Goal: Task Accomplishment & Management: Manage account settings

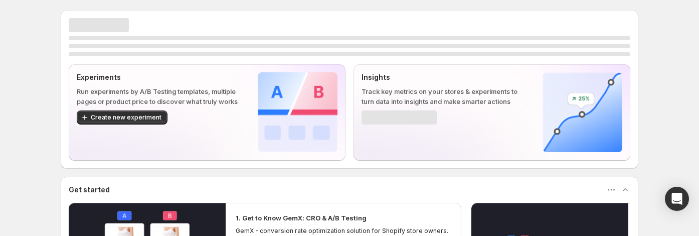
scroll to position [6, 0]
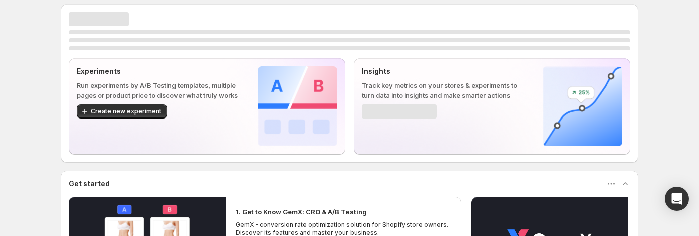
click at [212, 136] on div "Experiments Run experiments by A/B Testing templates, multiple pages or product…" at bounding box center [159, 106] width 165 height 80
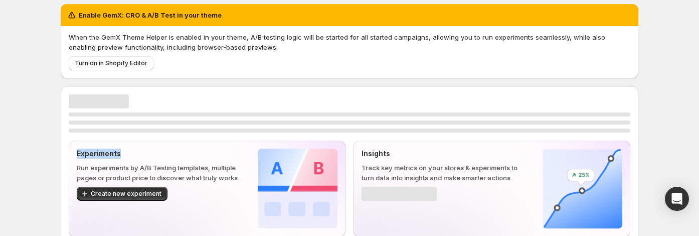
click at [212, 136] on div "Experiments Run experiments by A/B Testing templates, multiple pages or product…" at bounding box center [350, 165] width 562 height 142
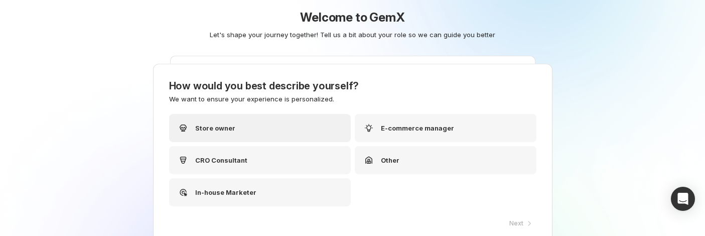
click at [218, 123] on p "Store owner" at bounding box center [215, 128] width 40 height 10
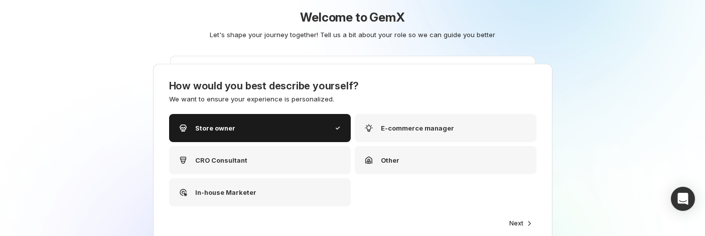
scroll to position [17, 0]
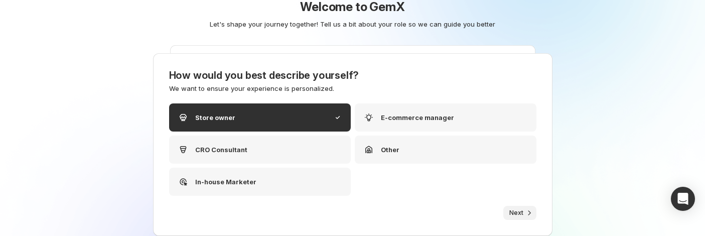
click at [512, 211] on span "Next" at bounding box center [516, 213] width 14 height 8
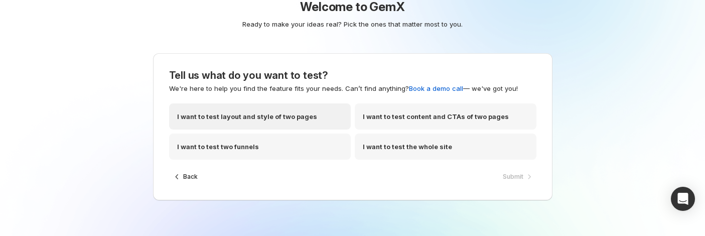
click at [238, 118] on p "I want to test layout and style of two pages" at bounding box center [247, 116] width 140 height 10
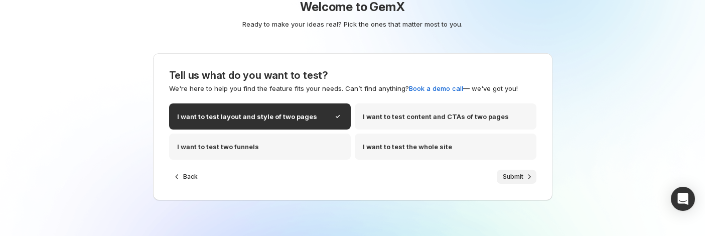
click at [527, 176] on icon "button" at bounding box center [529, 177] width 10 height 10
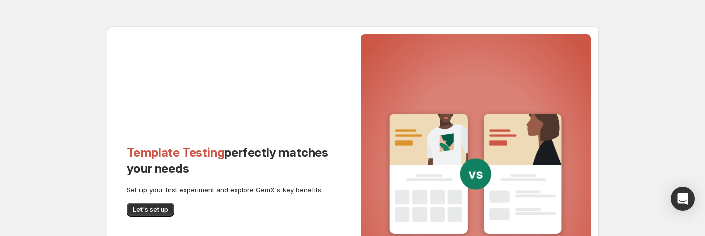
scroll to position [20, 0]
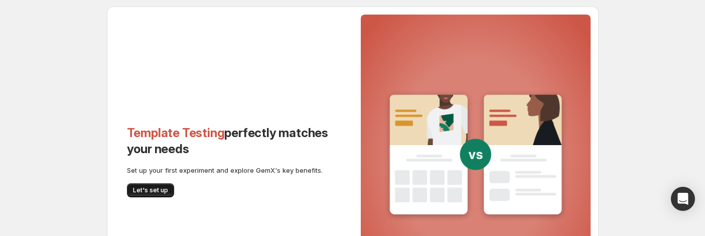
click at [157, 183] on button "Let's set up" at bounding box center [150, 190] width 47 height 14
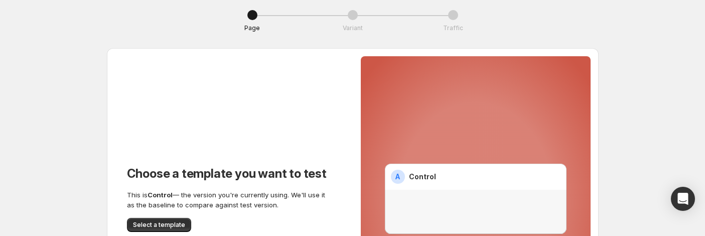
scroll to position [168, 0]
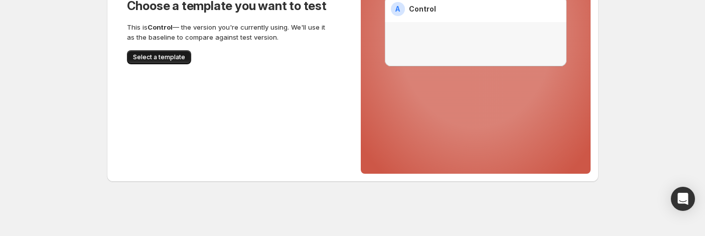
click at [153, 58] on span "Select a template" at bounding box center [159, 57] width 52 height 8
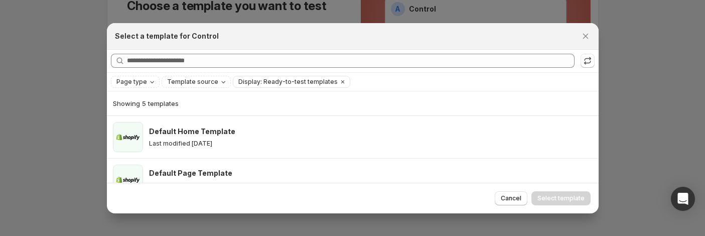
click at [305, 23] on div "Select a template for Control" at bounding box center [353, 36] width 492 height 27
click at [272, 11] on div at bounding box center [352, 118] width 705 height 236
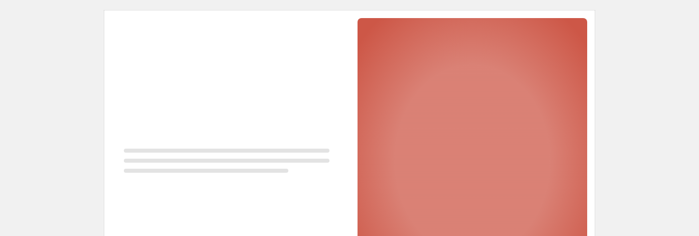
scroll to position [129, 0]
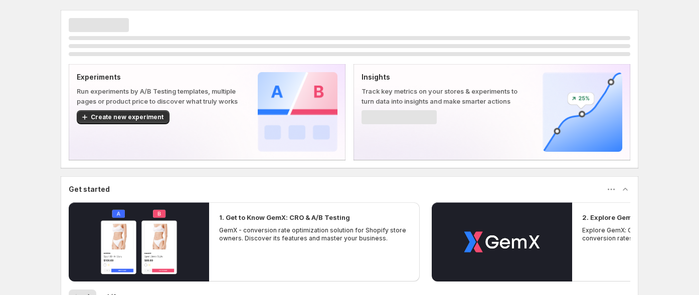
scroll to position [6, 0]
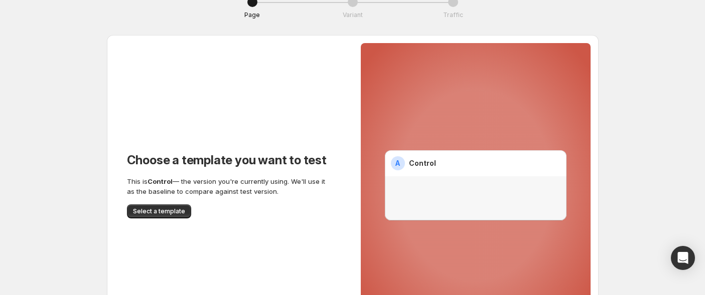
scroll to position [108, 0]
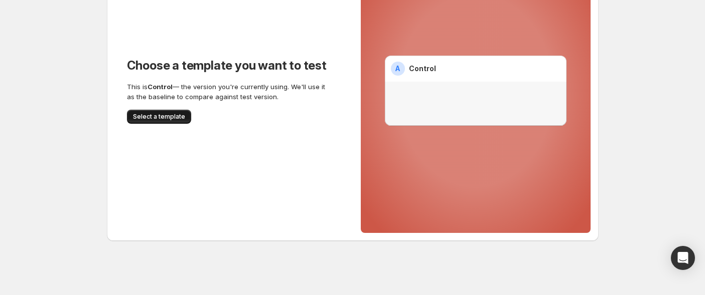
click at [166, 117] on span "Select a template" at bounding box center [159, 117] width 52 height 8
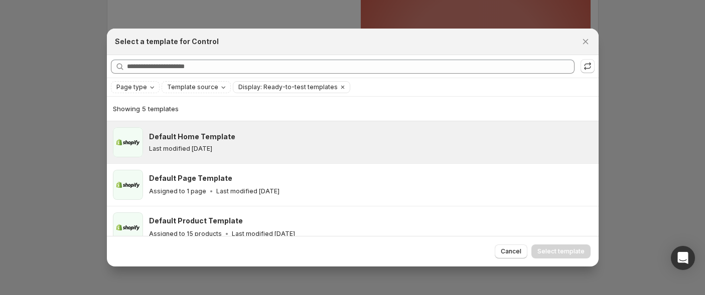
click at [173, 135] on h3 "Default Home Template" at bounding box center [192, 137] width 86 height 10
click at [548, 247] on button "Select template" at bounding box center [560, 252] width 59 height 14
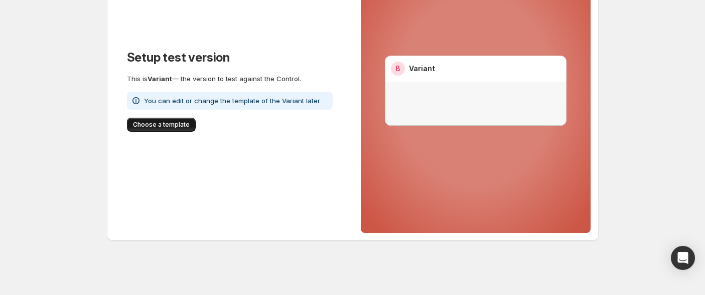
click at [177, 124] on span "Choose a template" at bounding box center [161, 125] width 57 height 8
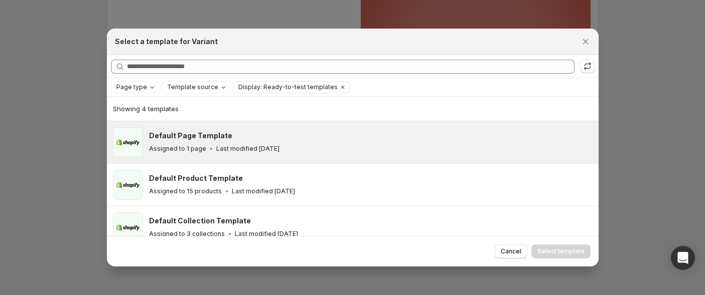
click at [222, 138] on h3 "Default Page Template" at bounding box center [190, 136] width 83 height 10
click at [556, 245] on button "Select template" at bounding box center [560, 252] width 59 height 14
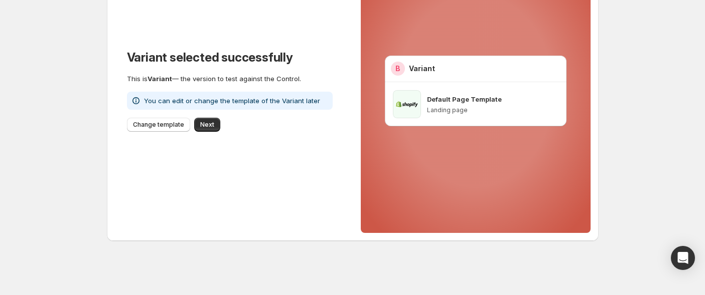
click at [241, 100] on p "You can edit or change the template of the Variant later" at bounding box center [232, 101] width 176 height 10
click at [201, 125] on span "Next" at bounding box center [207, 125] width 14 height 8
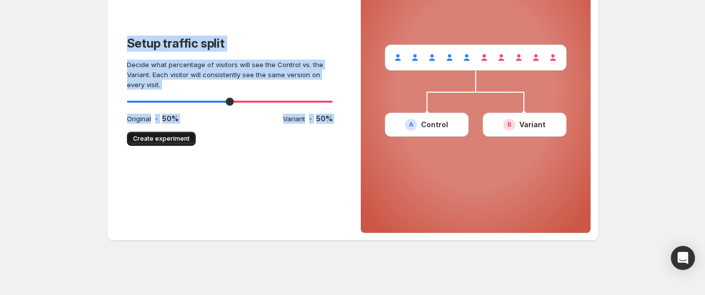
click at [170, 135] on span "Create experiment" at bounding box center [161, 139] width 57 height 8
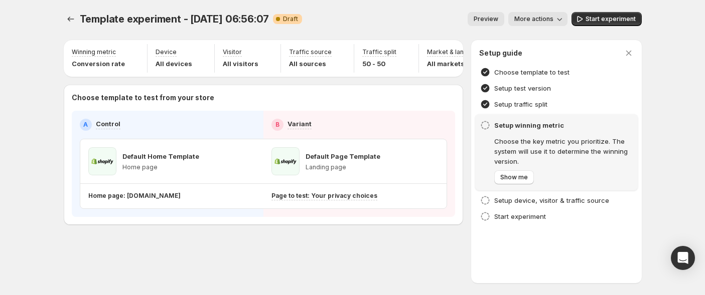
click at [300, 22] on span "Warning Complete Draft" at bounding box center [287, 19] width 29 height 10
click at [76, 16] on button "Experiments" at bounding box center [71, 19] width 14 height 14
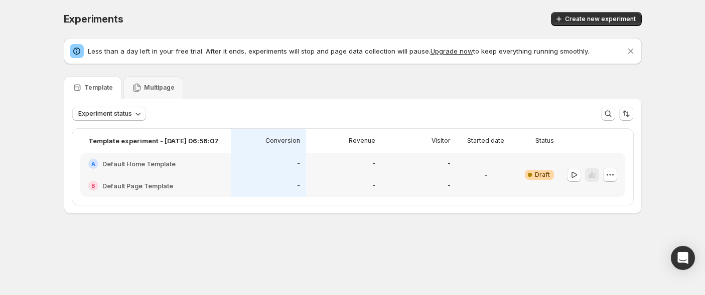
click at [70, 15] on span "Experiments" at bounding box center [94, 19] width 60 height 12
click at [347, 26] on div "Create new experiment" at bounding box center [491, 19] width 300 height 14
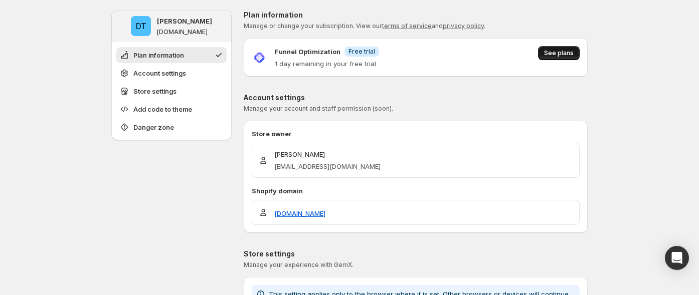
click at [573, 52] on span "See plans" at bounding box center [559, 53] width 30 height 8
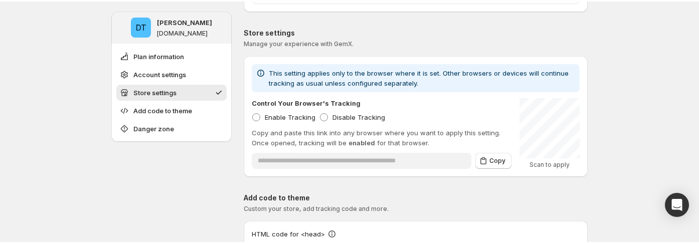
scroll to position [420, 0]
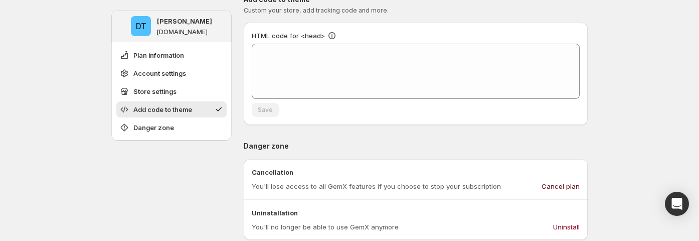
click at [565, 190] on span "Cancel plan" at bounding box center [561, 186] width 38 height 10
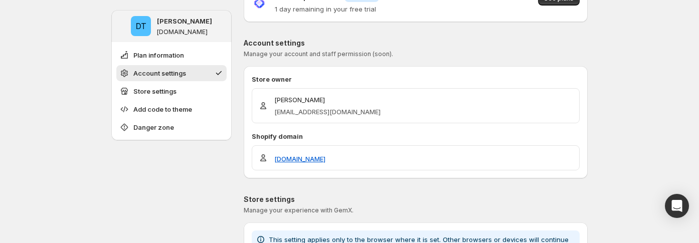
scroll to position [0, 0]
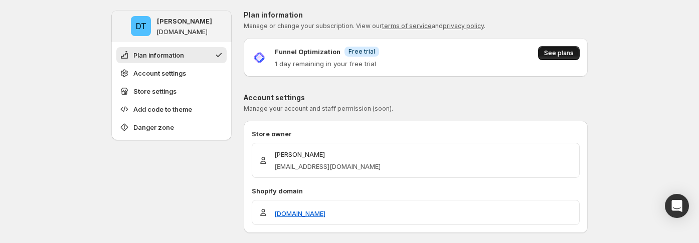
click at [552, 53] on span "See plans" at bounding box center [559, 53] width 30 height 8
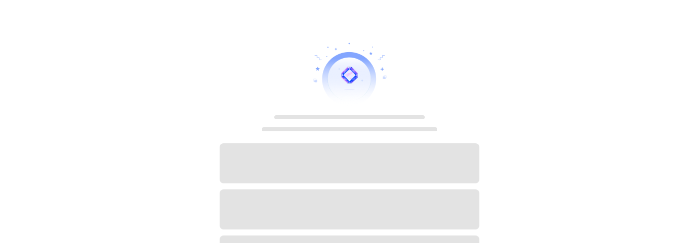
scroll to position [111, 0]
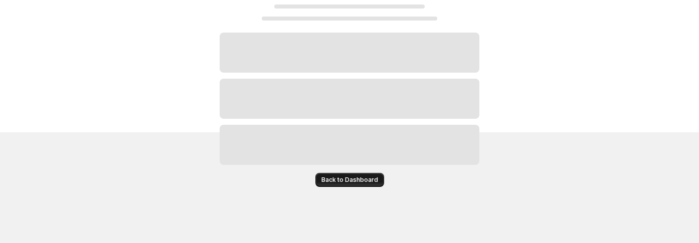
click at [357, 177] on span "Back to Dashboard" at bounding box center [349, 180] width 57 height 8
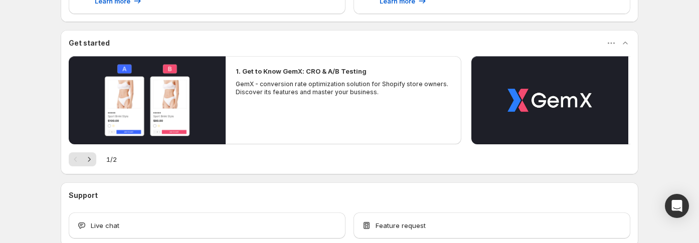
scroll to position [407, 0]
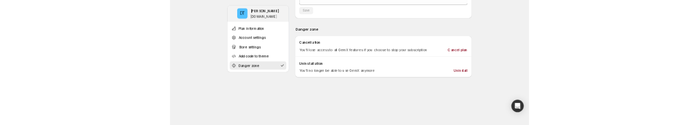
scroll to position [560, 0]
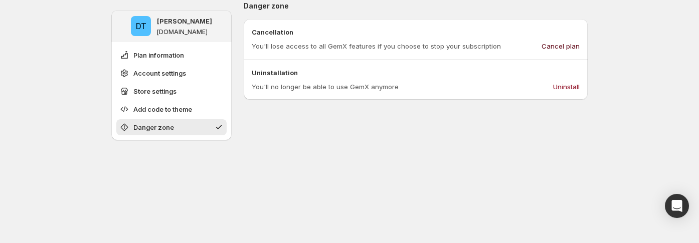
click at [566, 50] on span "Cancel plan" at bounding box center [561, 46] width 38 height 10
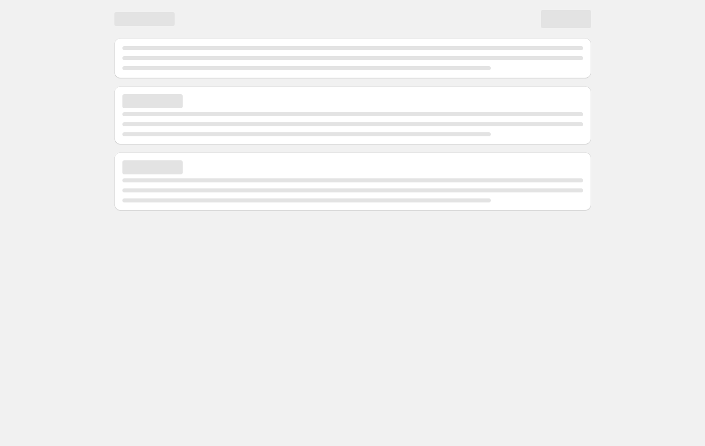
drag, startPoint x: 544, startPoint y: 137, endPoint x: 516, endPoint y: 134, distance: 28.7
click at [544, 124] on div "Page loading" at bounding box center [352, 115] width 476 height 58
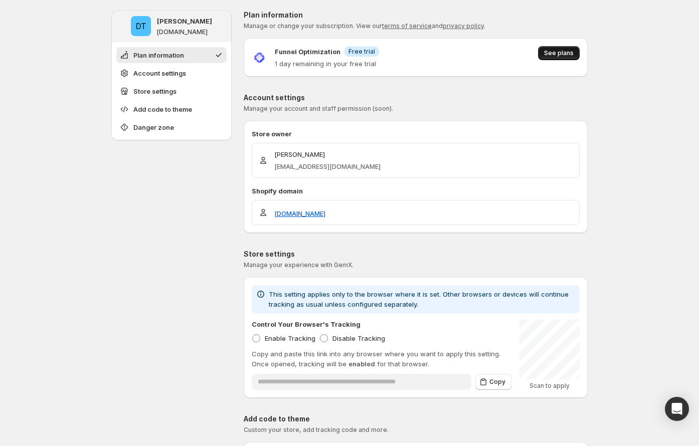
click at [574, 49] on button "See plans" at bounding box center [559, 53] width 42 height 14
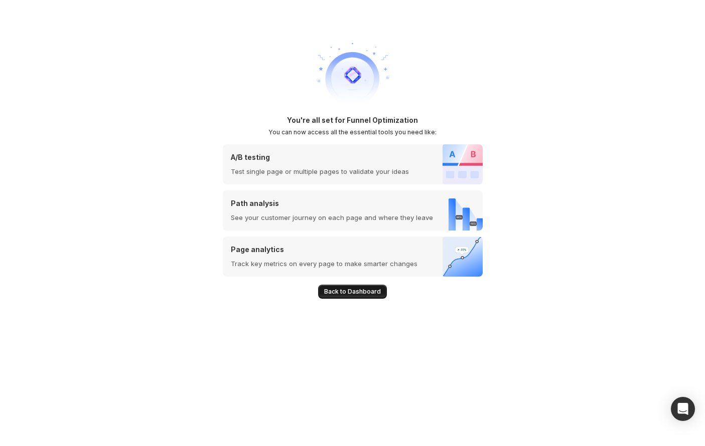
click at [354, 288] on span "Back to Dashboard" at bounding box center [352, 292] width 57 height 8
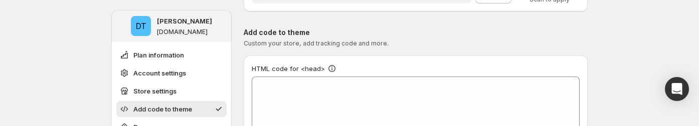
scroll to position [516, 0]
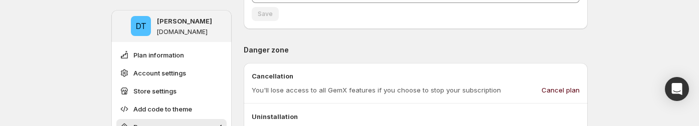
click at [560, 86] on span "Cancel plan" at bounding box center [561, 90] width 38 height 10
